Goal: Navigation & Orientation: Find specific page/section

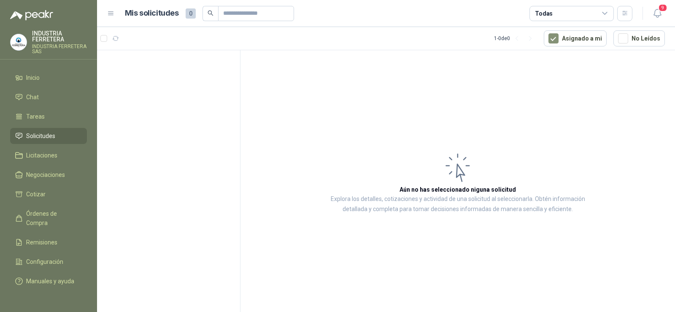
click at [70, 135] on li "Solicitudes" at bounding box center [48, 135] width 67 height 9
click at [39, 135] on span "Solicitudes" at bounding box center [40, 135] width 29 height 9
click at [35, 77] on span "Inicio" at bounding box center [32, 77] width 13 height 9
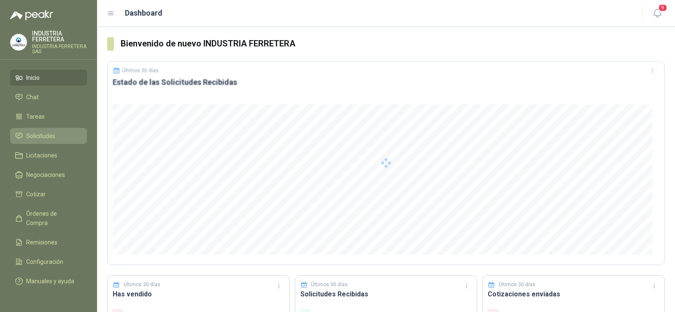
click at [43, 135] on span "Solicitudes" at bounding box center [40, 135] width 29 height 9
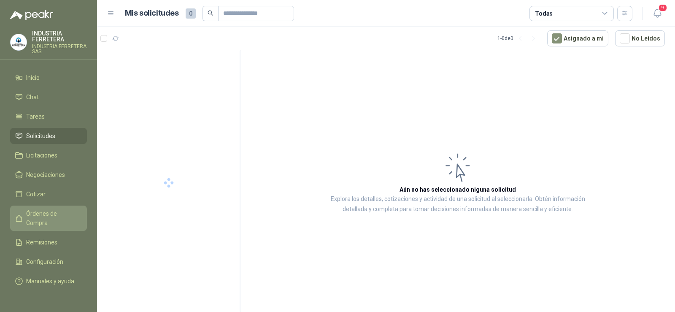
click at [51, 210] on span "Órdenes de Compra" at bounding box center [52, 218] width 53 height 19
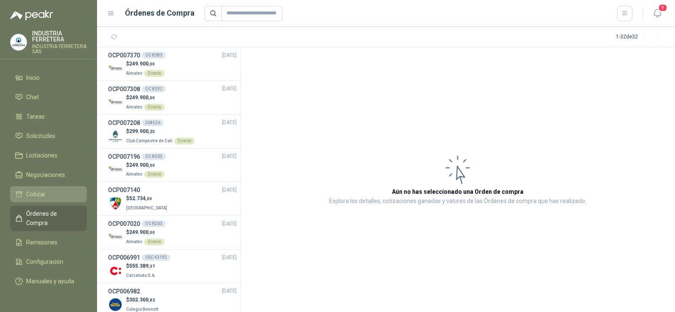
click at [47, 190] on li "Cotizar" at bounding box center [48, 193] width 67 height 9
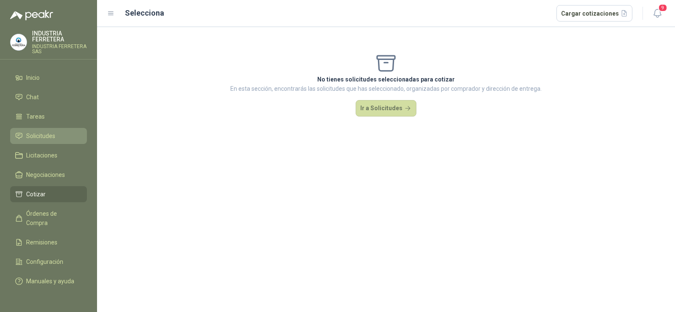
click at [58, 130] on link "Solicitudes" at bounding box center [48, 136] width 77 height 16
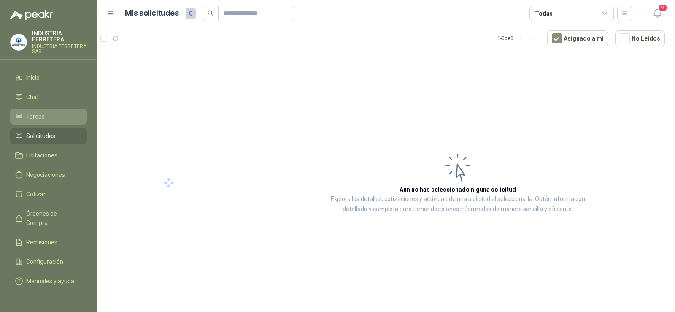
click at [54, 112] on li "Tareas" at bounding box center [48, 116] width 67 height 9
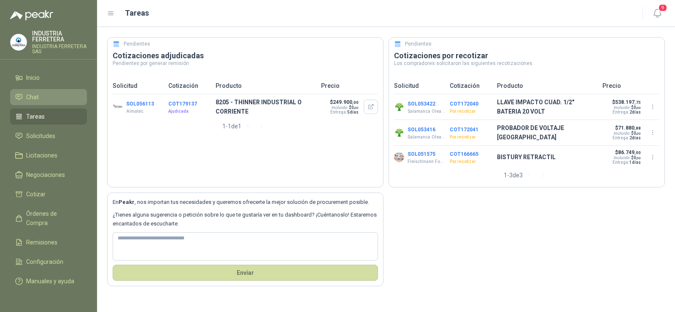
click at [57, 92] on li "Chat" at bounding box center [48, 96] width 67 height 9
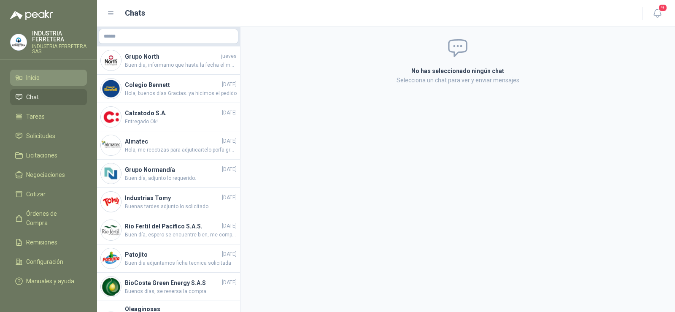
click at [43, 78] on li "Inicio" at bounding box center [48, 77] width 67 height 9
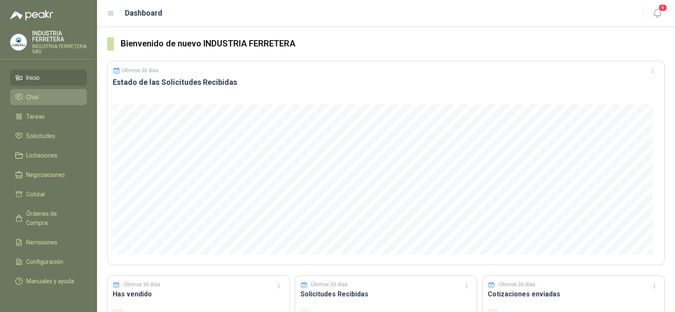
click at [33, 95] on span "Chat" at bounding box center [32, 96] width 13 height 9
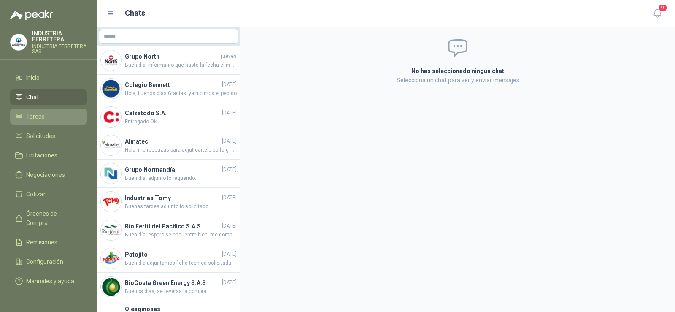
click at [42, 111] on link "Tareas" at bounding box center [48, 116] width 77 height 16
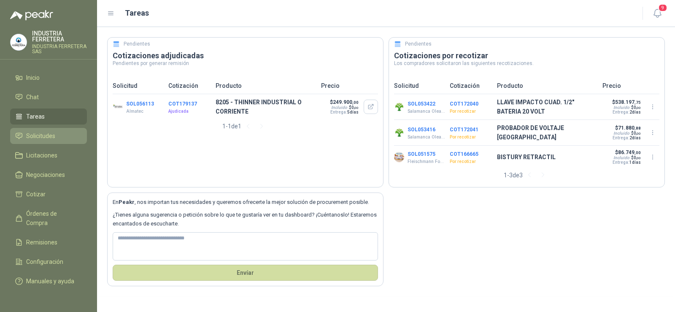
click at [47, 134] on span "Solicitudes" at bounding box center [40, 135] width 29 height 9
